Goal: Find specific page/section: Find specific page/section

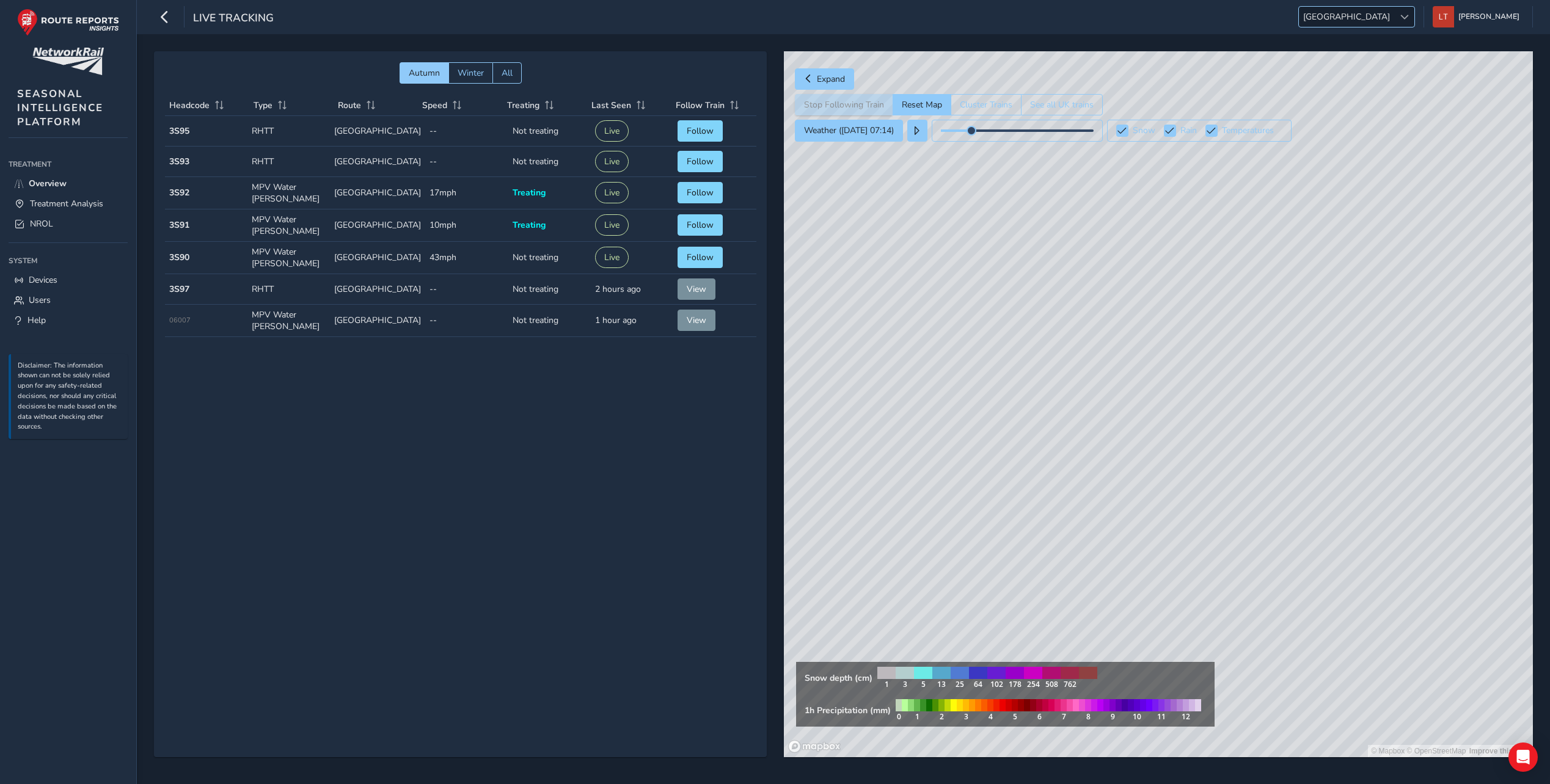
click at [1394, 16] on span "[GEOGRAPHIC_DATA]" at bounding box center [1347, 17] width 95 height 20
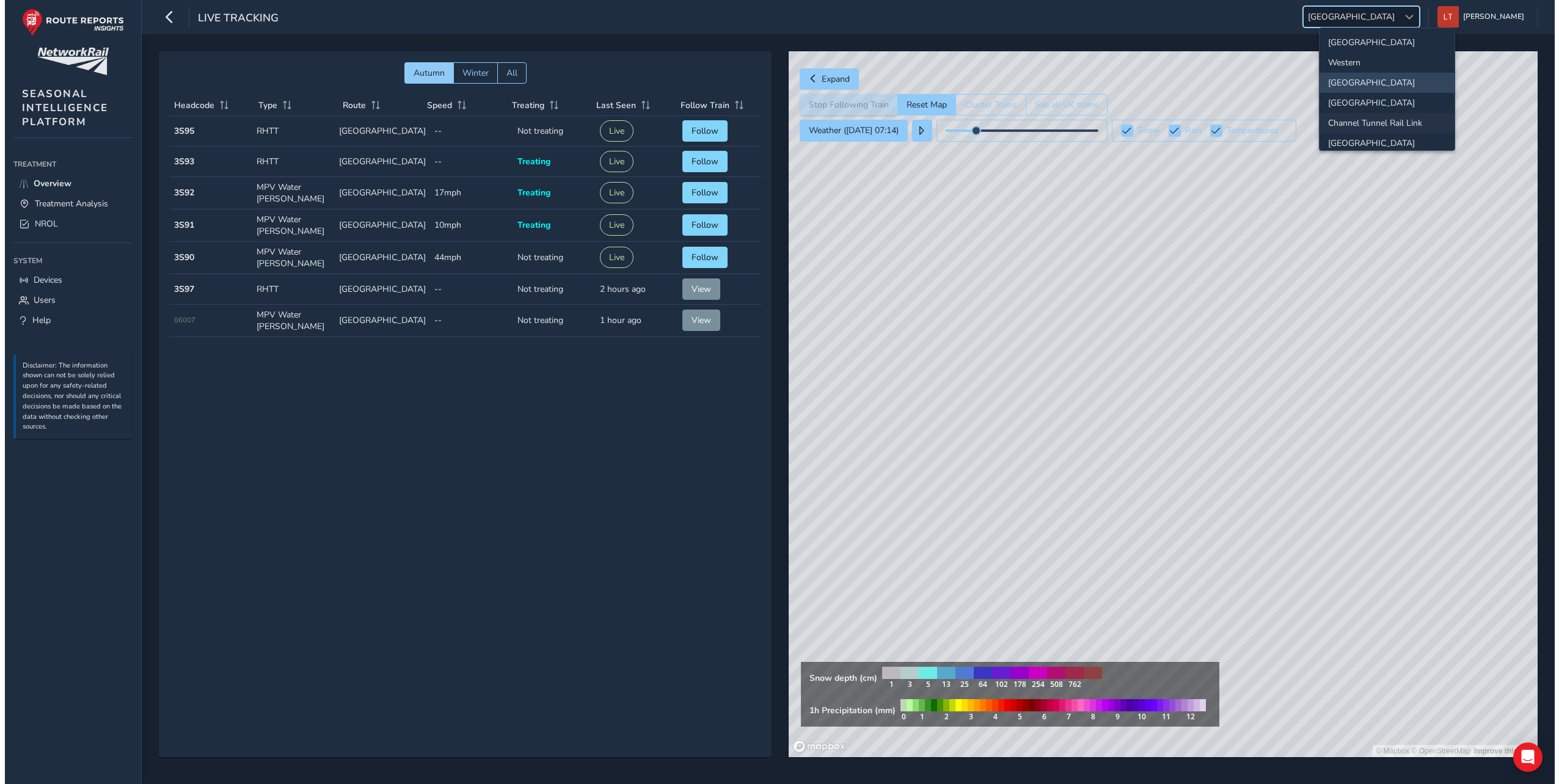
scroll to position [128, 0]
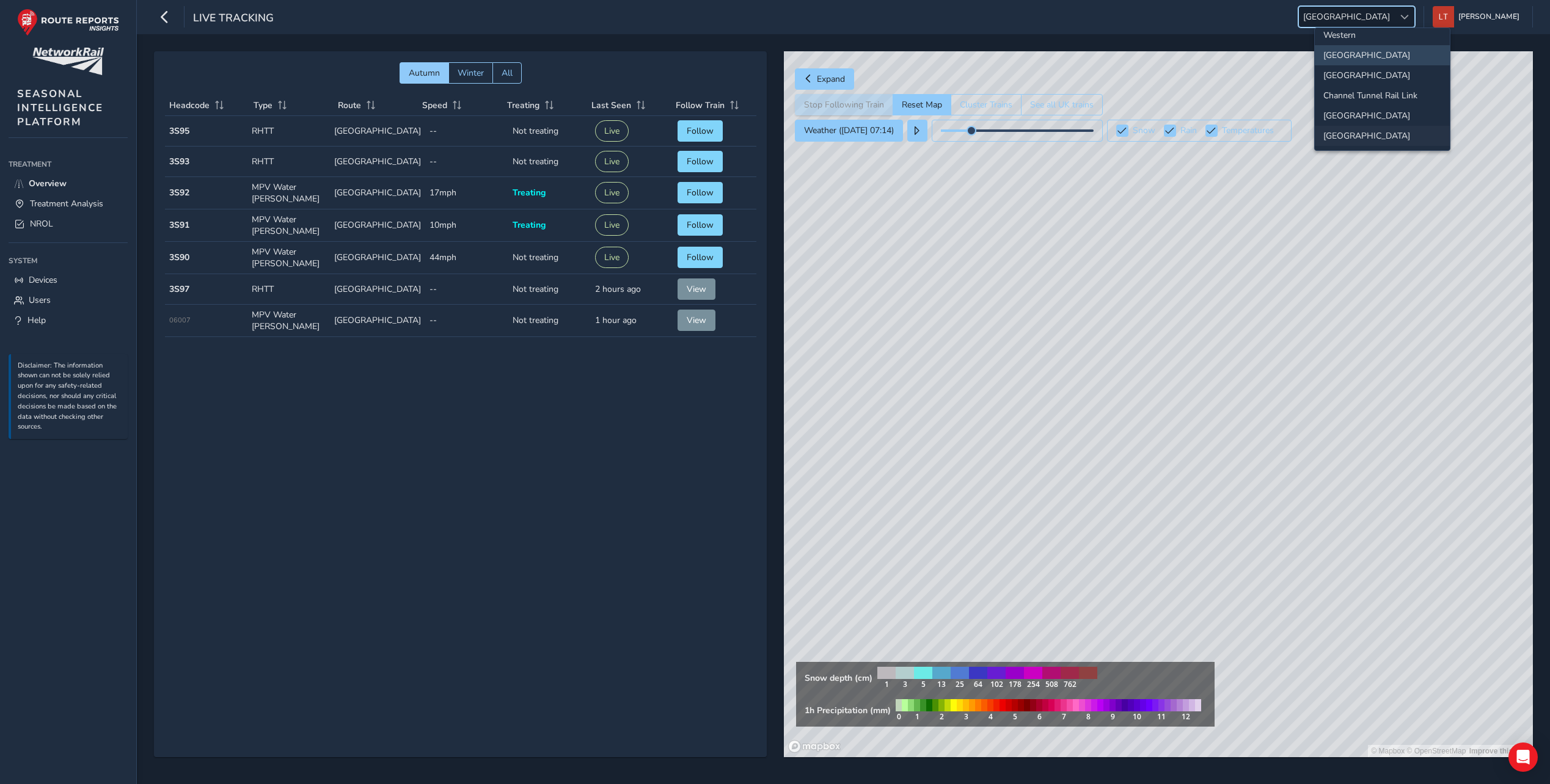
click at [1363, 132] on li "[GEOGRAPHIC_DATA]" at bounding box center [1382, 136] width 135 height 20
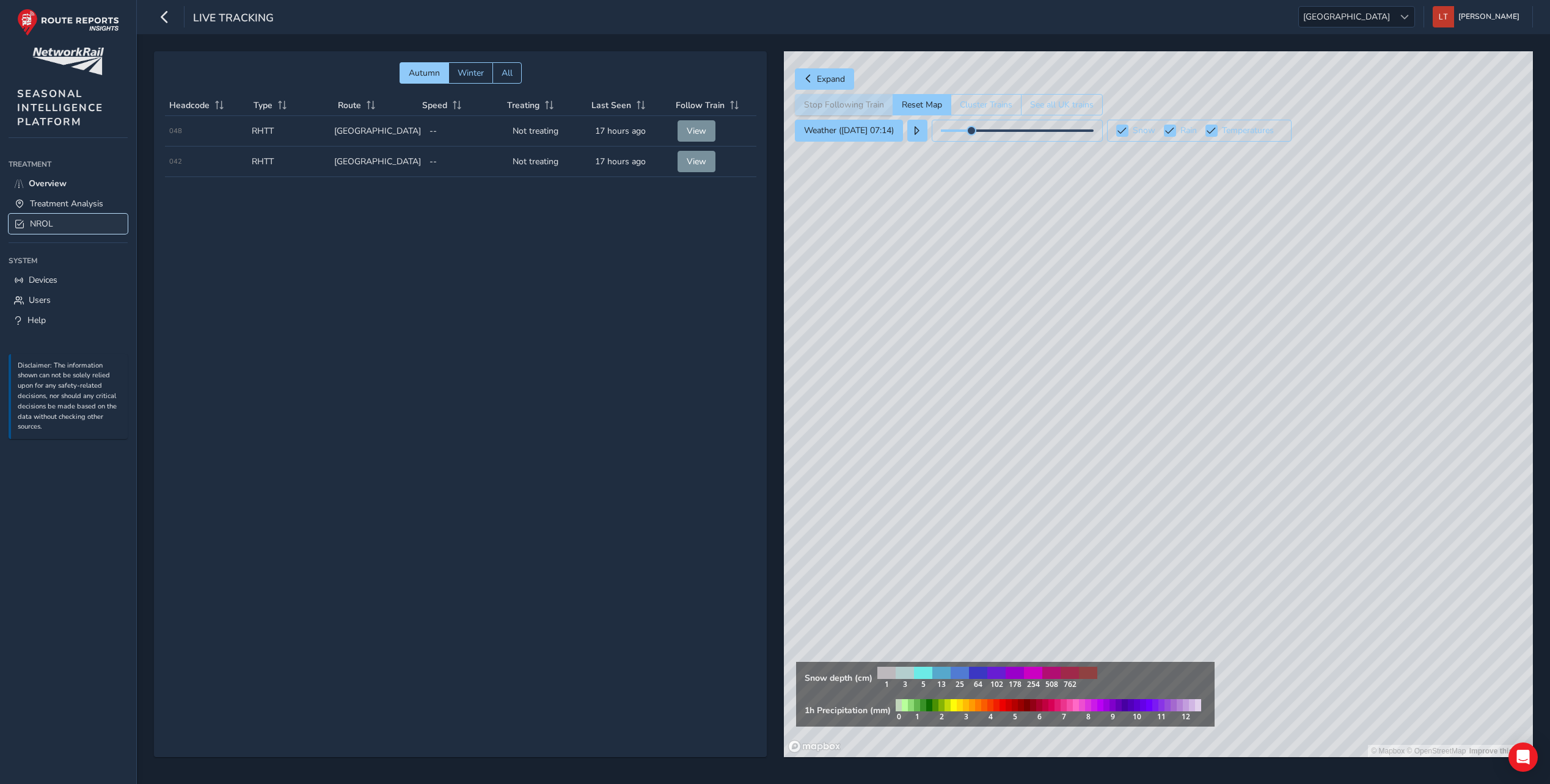
click at [48, 217] on link "NROL" at bounding box center [68, 223] width 119 height 20
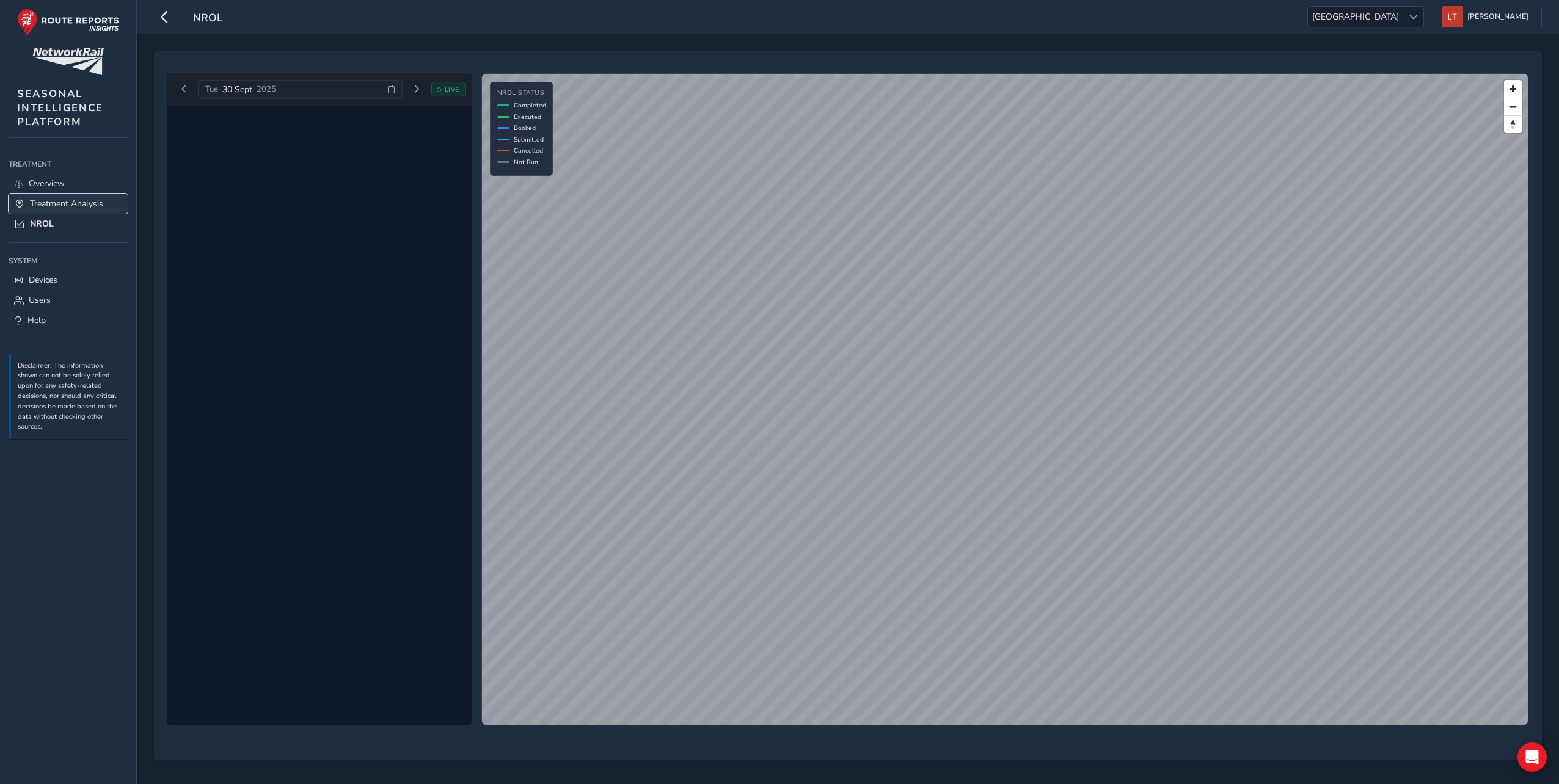
click at [60, 205] on span "Treatment Analysis" at bounding box center [66, 203] width 73 height 12
